Goal: Task Accomplishment & Management: Manage account settings

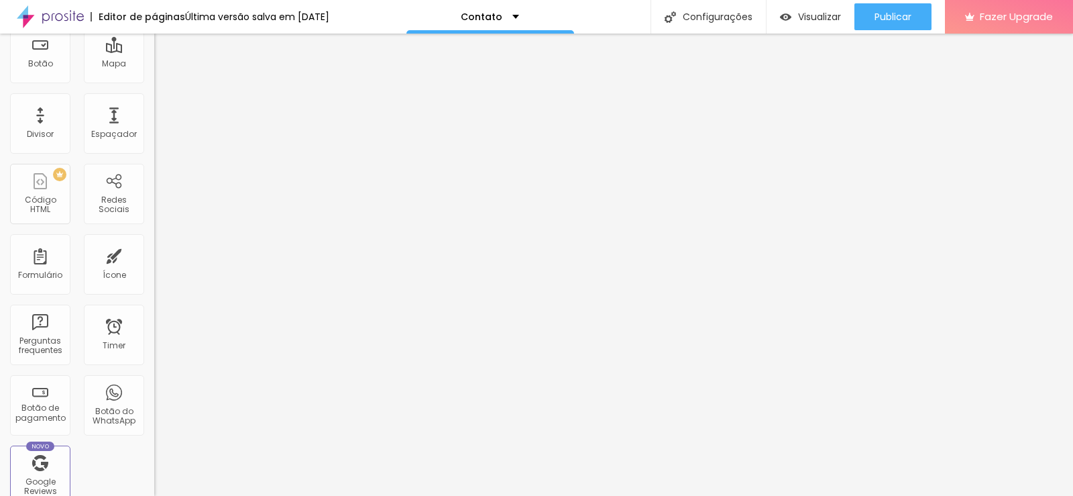
scroll to position [201, 0]
click at [108, 191] on div "Redes Sociais" at bounding box center [113, 199] width 53 height 19
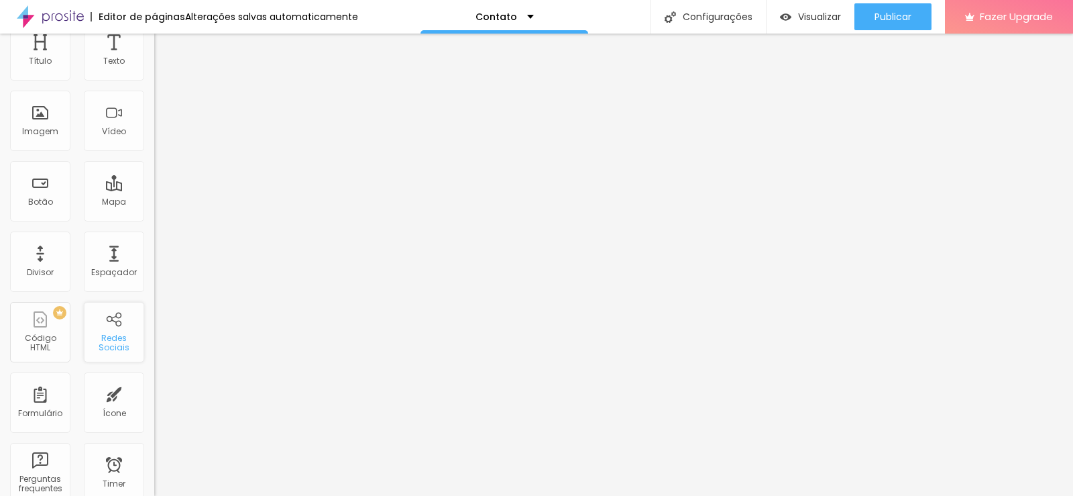
scroll to position [0, 0]
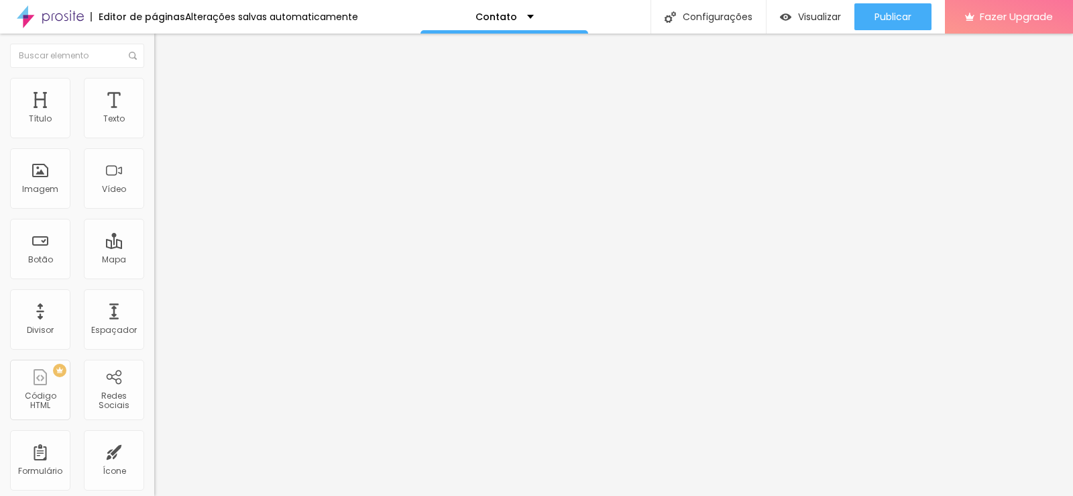
click at [154, 135] on img at bounding box center [158, 139] width 9 height 9
click at [154, 271] on div "Instagram" at bounding box center [231, 275] width 154 height 8
click at [154, 456] on input "https://" at bounding box center [234, 462] width 161 height 13
paste input "[URL][DOMAIN_NAME]"
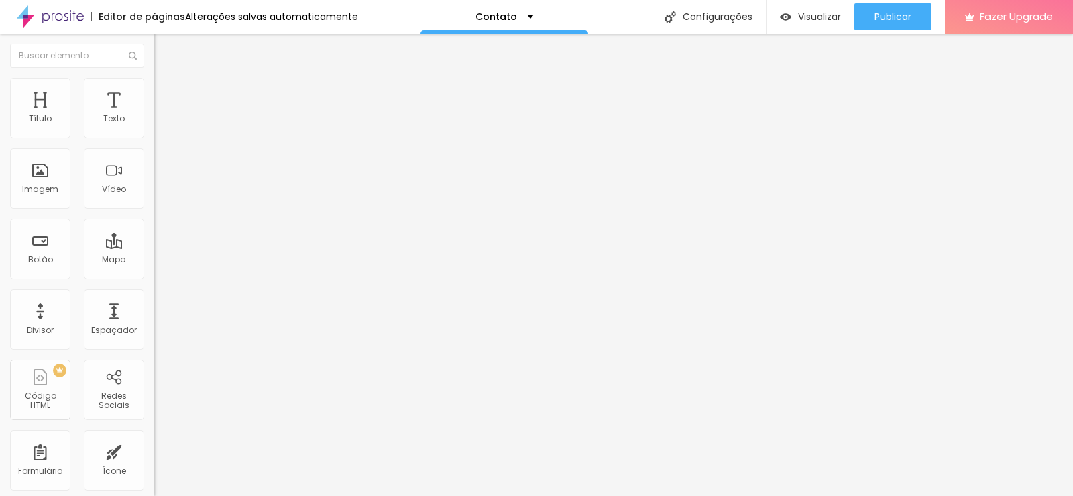
scroll to position [0, 113]
type input "https://[URL][DOMAIN_NAME]"
click at [154, 87] on li "Estilo" at bounding box center [231, 84] width 154 height 13
type input "21"
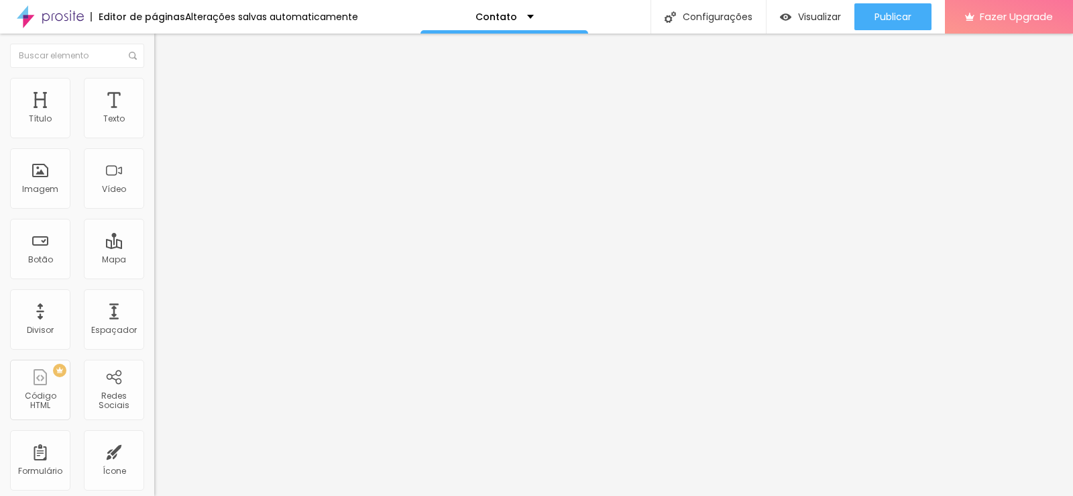
type input "21"
type input "20"
type input "19"
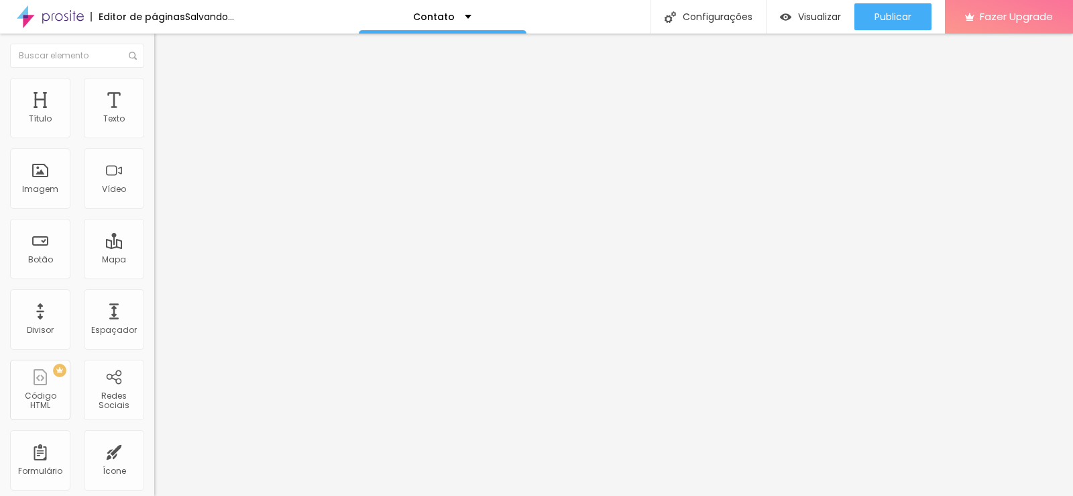
type input "18"
type input "17"
drag, startPoint x: 53, startPoint y: 144, endPoint x: 32, endPoint y: 144, distance: 21.5
type input "17"
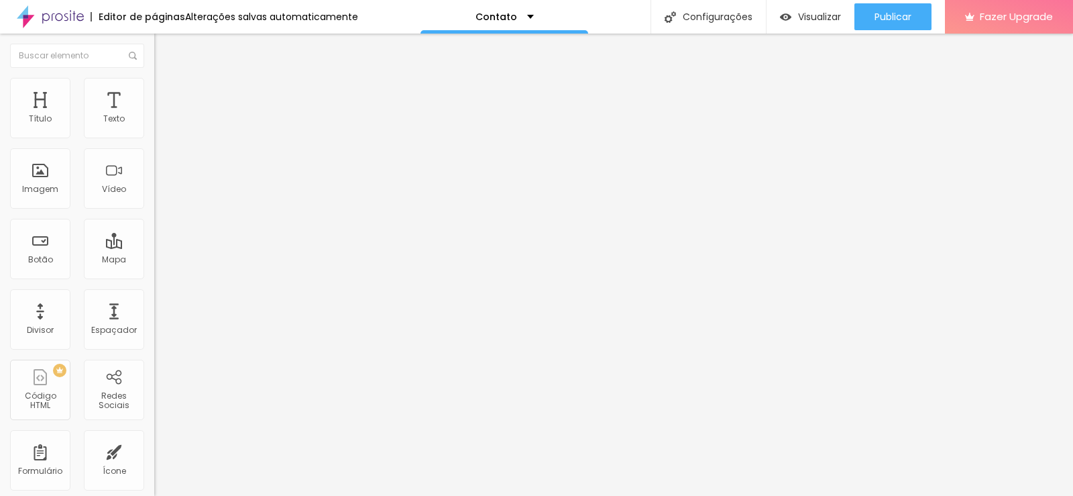
click at [154, 137] on input "range" at bounding box center [197, 132] width 87 height 11
type input "9"
type input "8"
drag, startPoint x: 45, startPoint y: 183, endPoint x: 34, endPoint y: 183, distance: 11.4
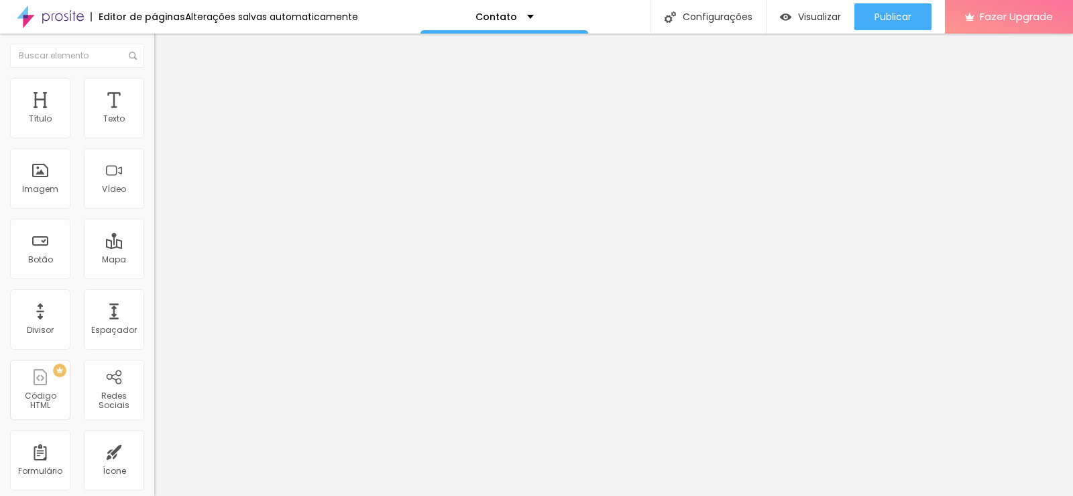
type input "8"
click at [154, 172] on input "range" at bounding box center [197, 166] width 87 height 11
click at [160, 241] on icon "button" at bounding box center [164, 237] width 8 height 8
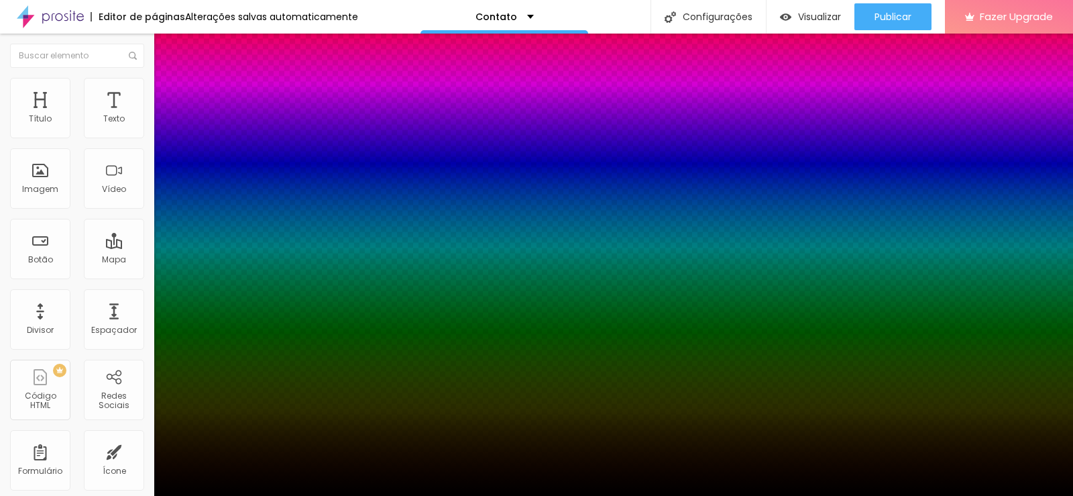
type input "1"
type input "2"
type input "3"
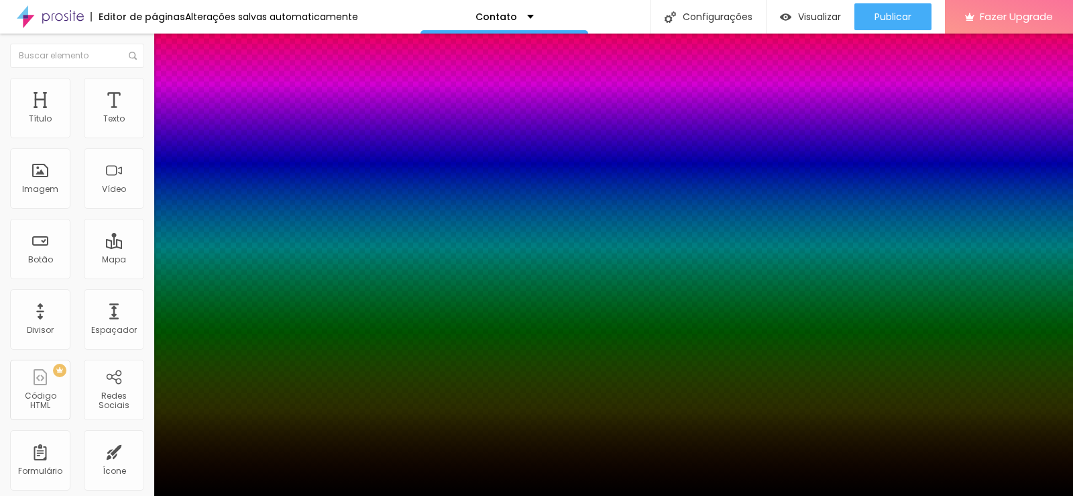
type input "3"
type input "4"
type input "5"
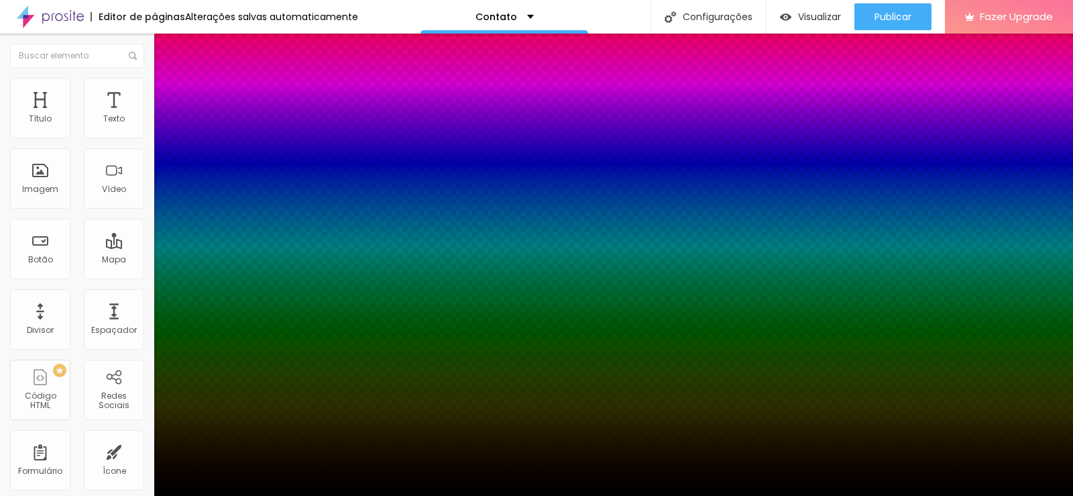
type input "6"
type input "7"
type input "8"
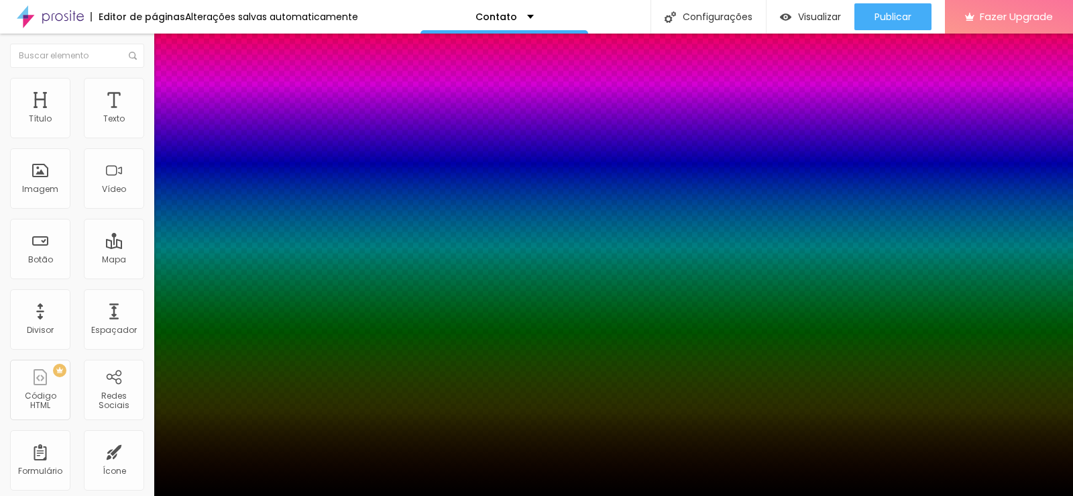
type input "8"
type input "9"
type input "10"
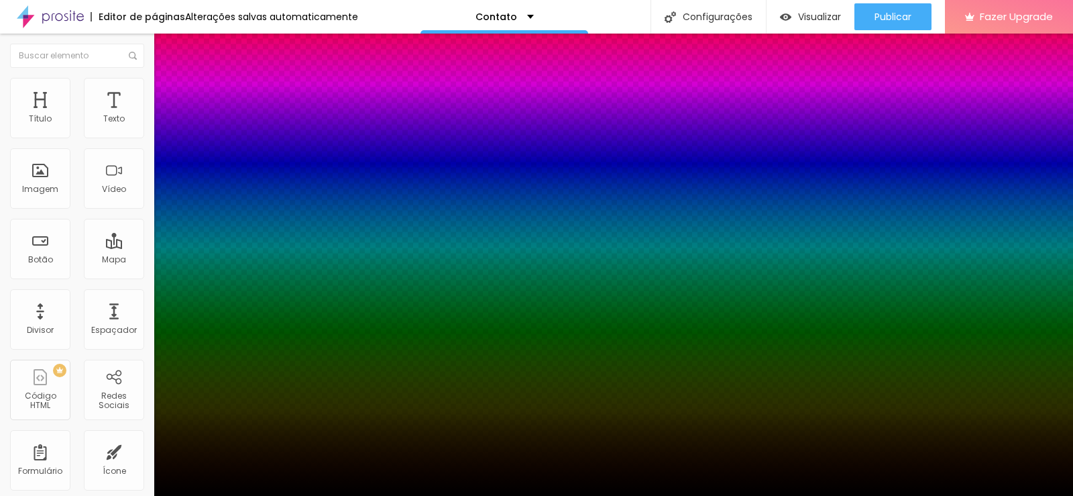
type input "11"
type input "12"
type input "13"
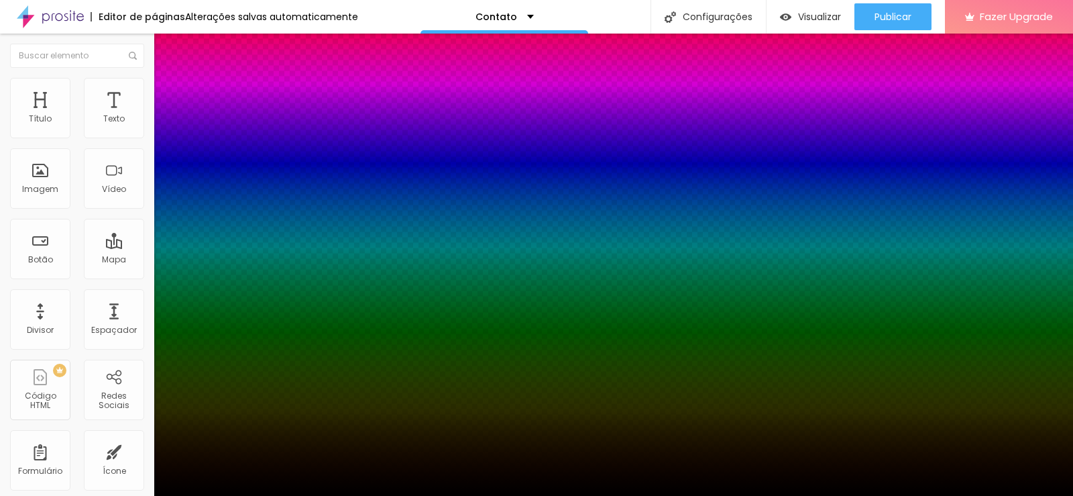
type input "13"
type input "14"
type input "15"
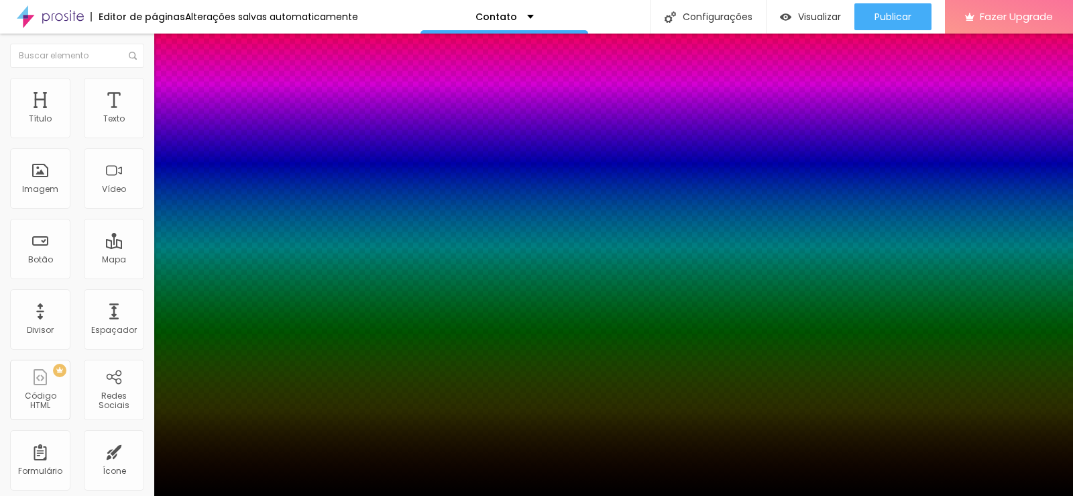
type input "16"
type input "15"
type input "14"
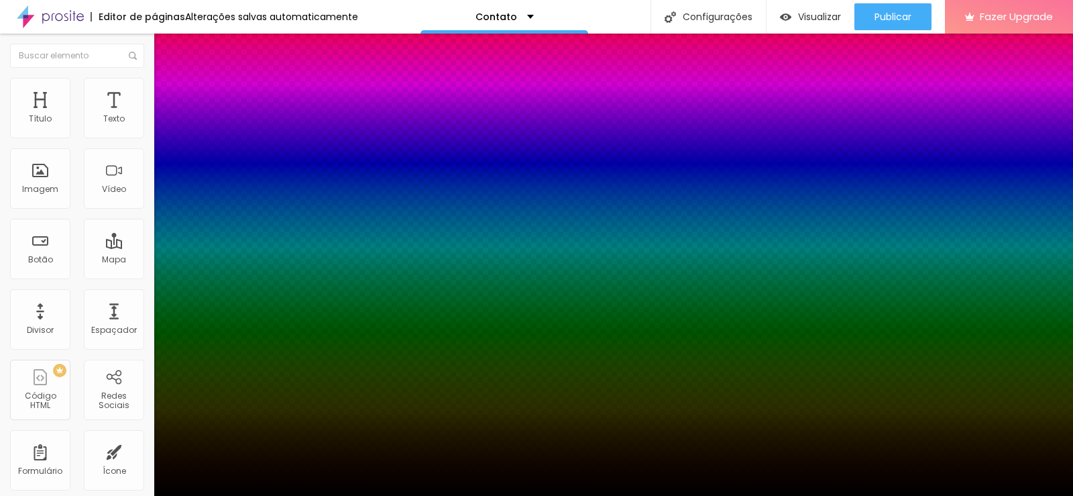
type input "14"
type input "13"
type input "12"
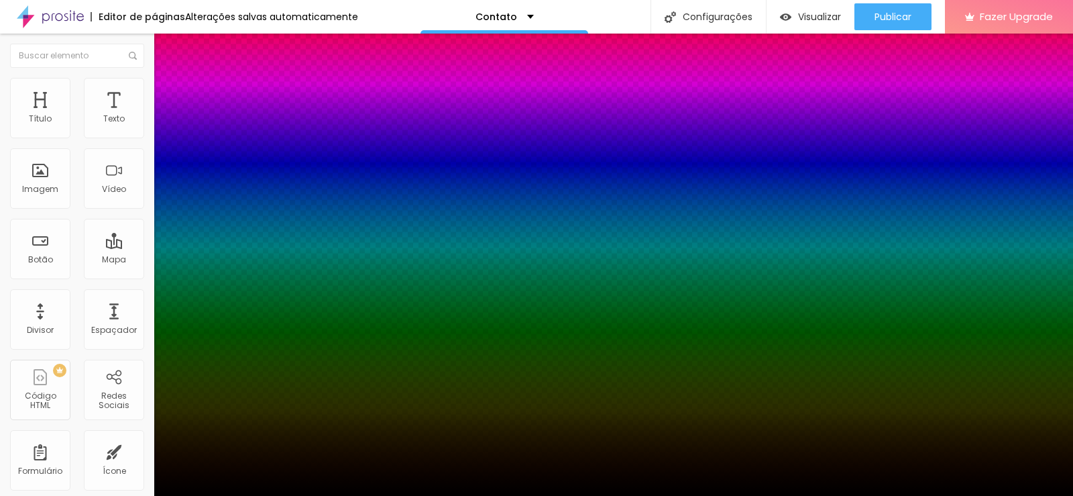
type input "11"
type input "10"
type input "9"
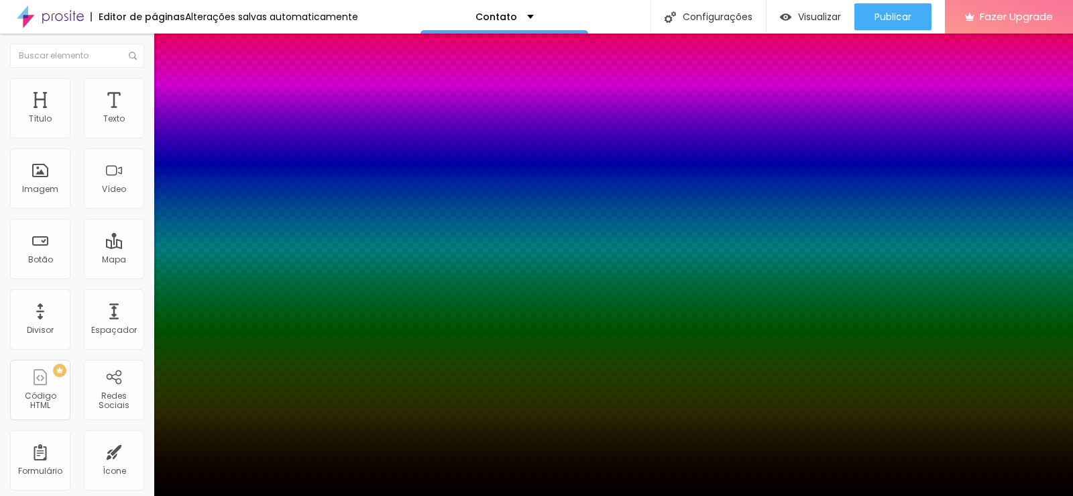
drag, startPoint x: 146, startPoint y: 300, endPoint x: 192, endPoint y: 300, distance: 46.3
type input "9"
click at [68, 495] on div at bounding box center [536, 496] width 1073 height 0
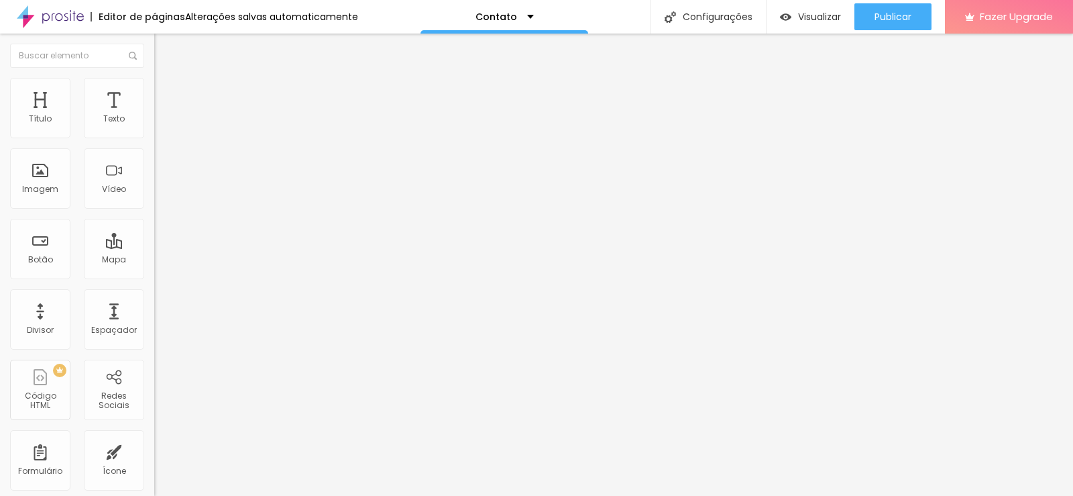
click at [154, 78] on li "Conteúdo" at bounding box center [231, 70] width 154 height 13
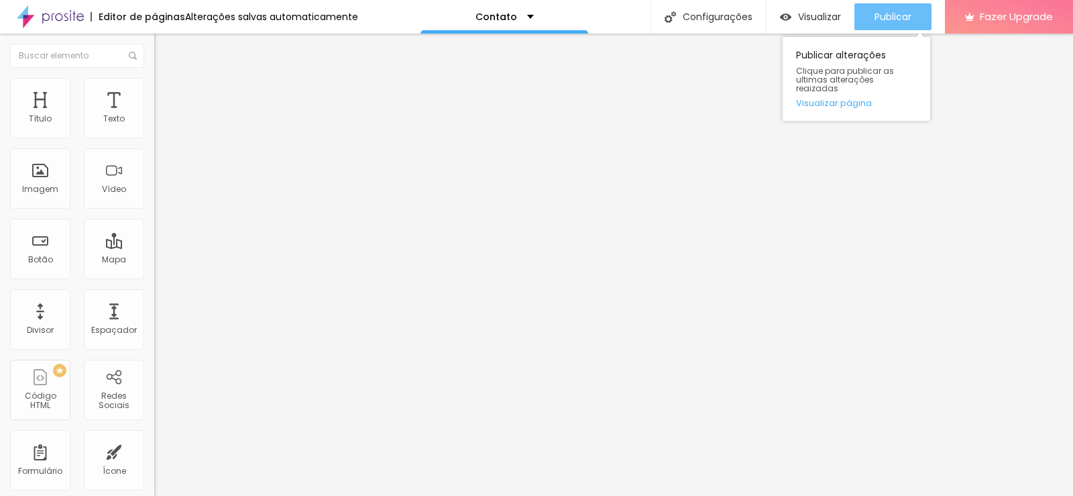
click at [893, 15] on span "Publicar" at bounding box center [892, 16] width 37 height 11
click at [881, 15] on span "Publicar" at bounding box center [892, 16] width 37 height 11
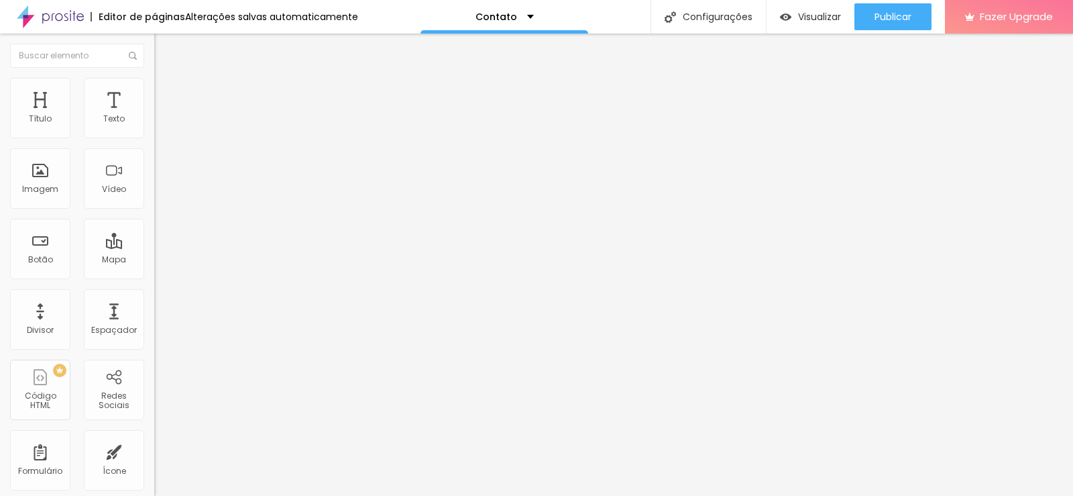
click at [154, 271] on div "Instagram" at bounding box center [231, 275] width 154 height 8
click at [154, 486] on img at bounding box center [157, 489] width 7 height 7
click at [154, 486] on div at bounding box center [231, 486] width 154 height 0
click at [154, 456] on input "https://[URL][DOMAIN_NAME]" at bounding box center [234, 462] width 161 height 13
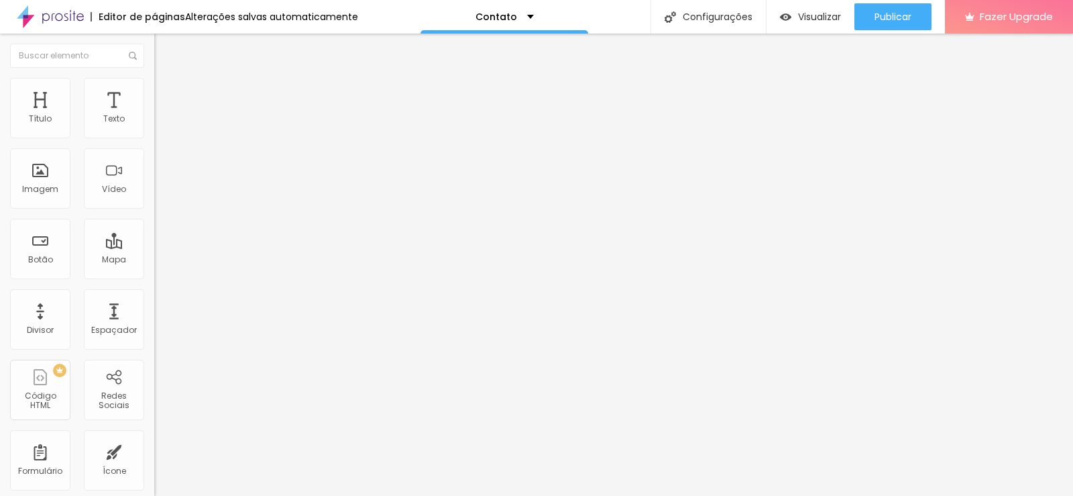
click at [154, 456] on input "https://[URL][DOMAIN_NAME]" at bounding box center [234, 462] width 161 height 13
paste input "[URL][DOMAIN_NAME]"
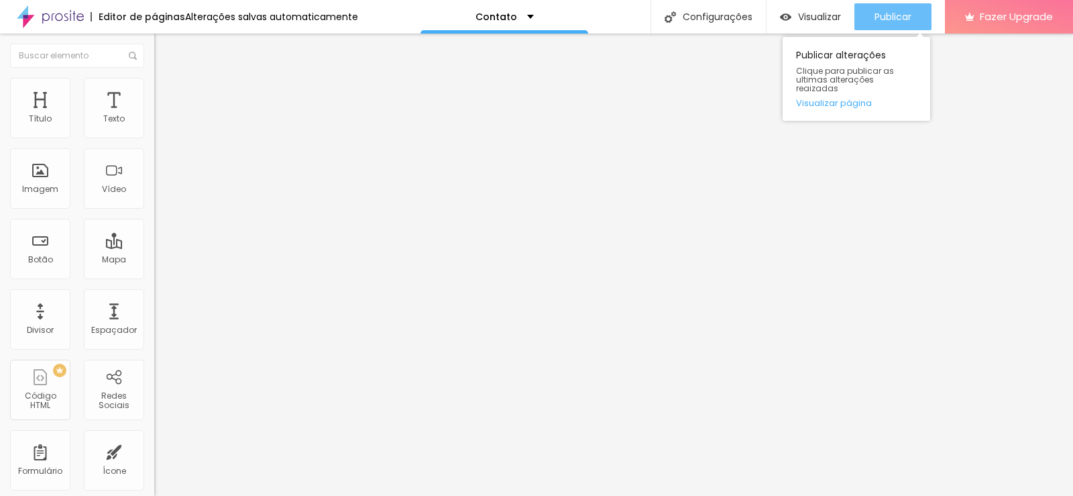
type input "[URL][DOMAIN_NAME]"
click at [895, 15] on span "Publicar" at bounding box center [892, 16] width 37 height 11
click at [899, 14] on span "Publicar" at bounding box center [892, 16] width 37 height 11
